Goal: Information Seeking & Learning: Learn about a topic

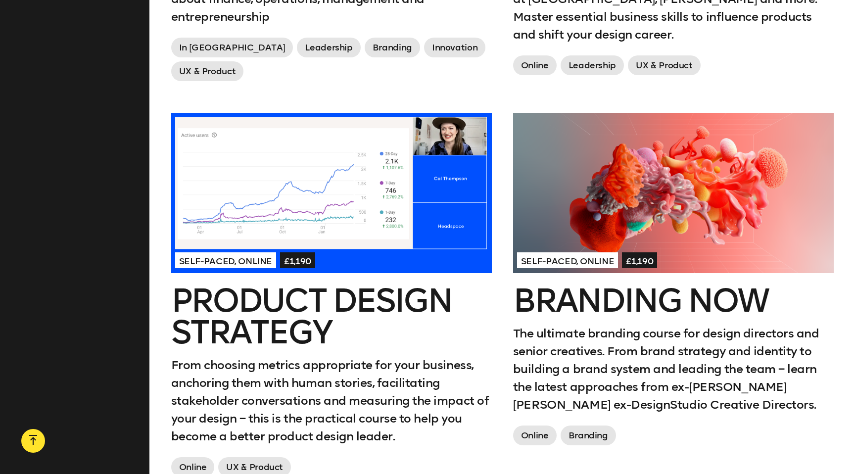
scroll to position [729, 0]
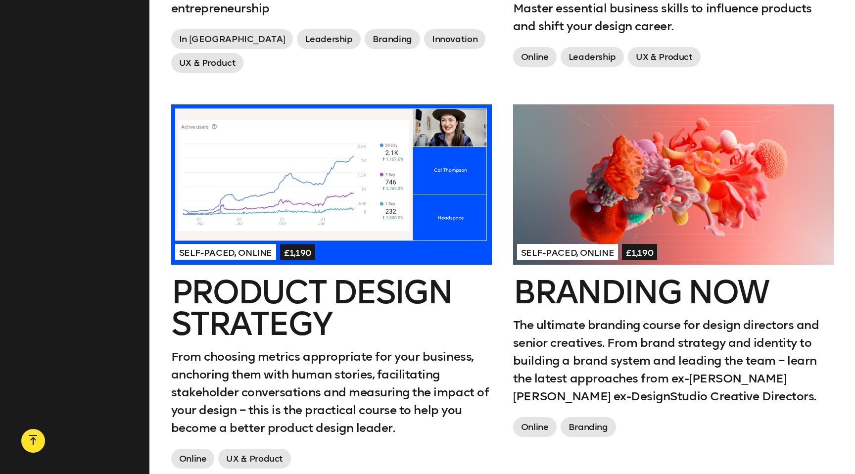
click at [368, 194] on div at bounding box center [331, 184] width 321 height 160
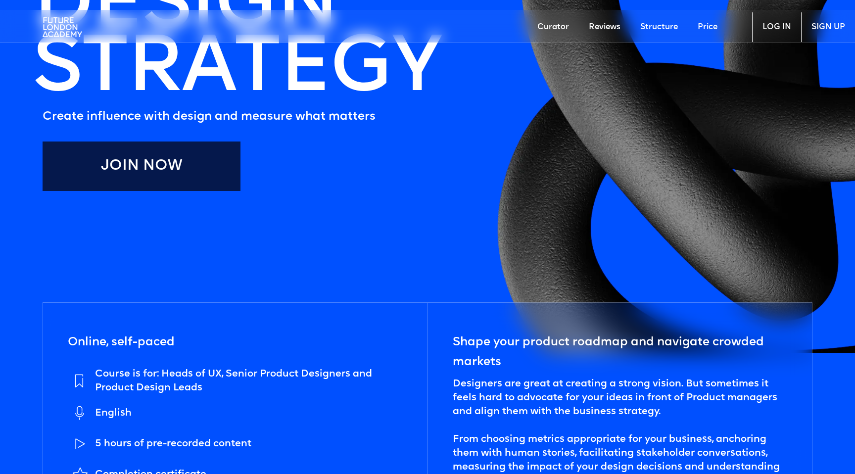
scroll to position [483, 0]
